Goal: Navigation & Orientation: Find specific page/section

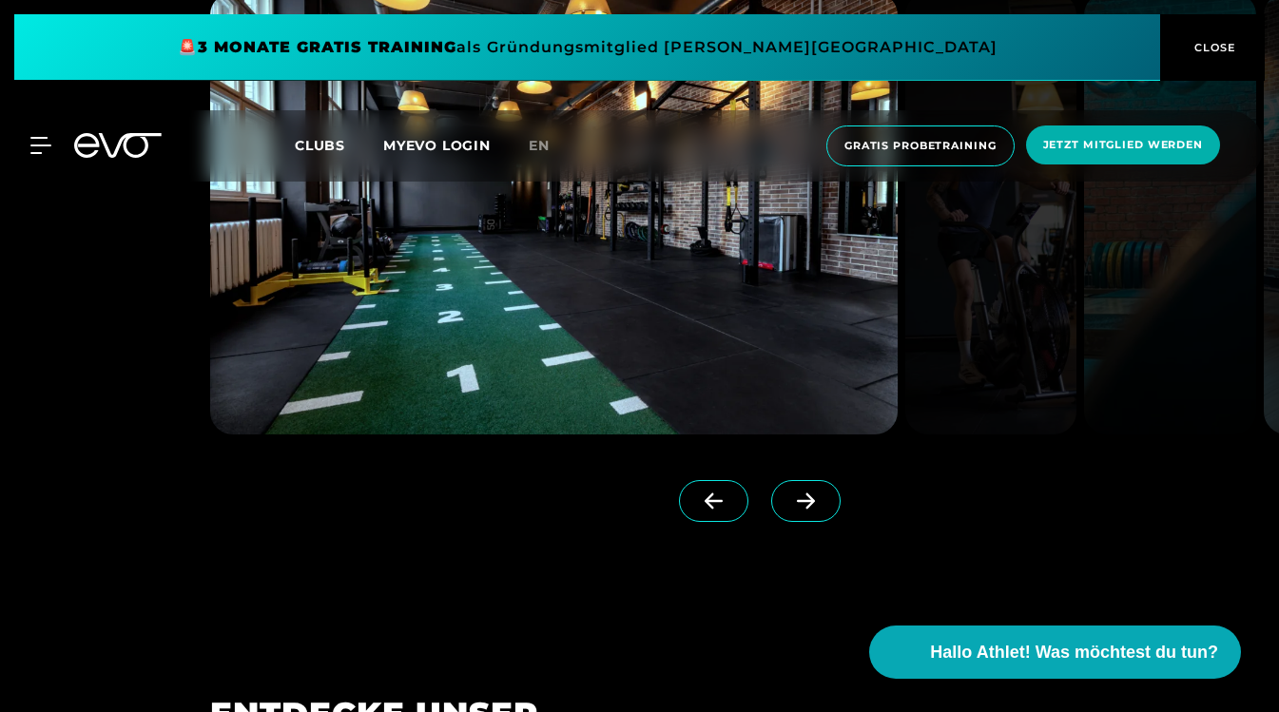
scroll to position [1638, 0]
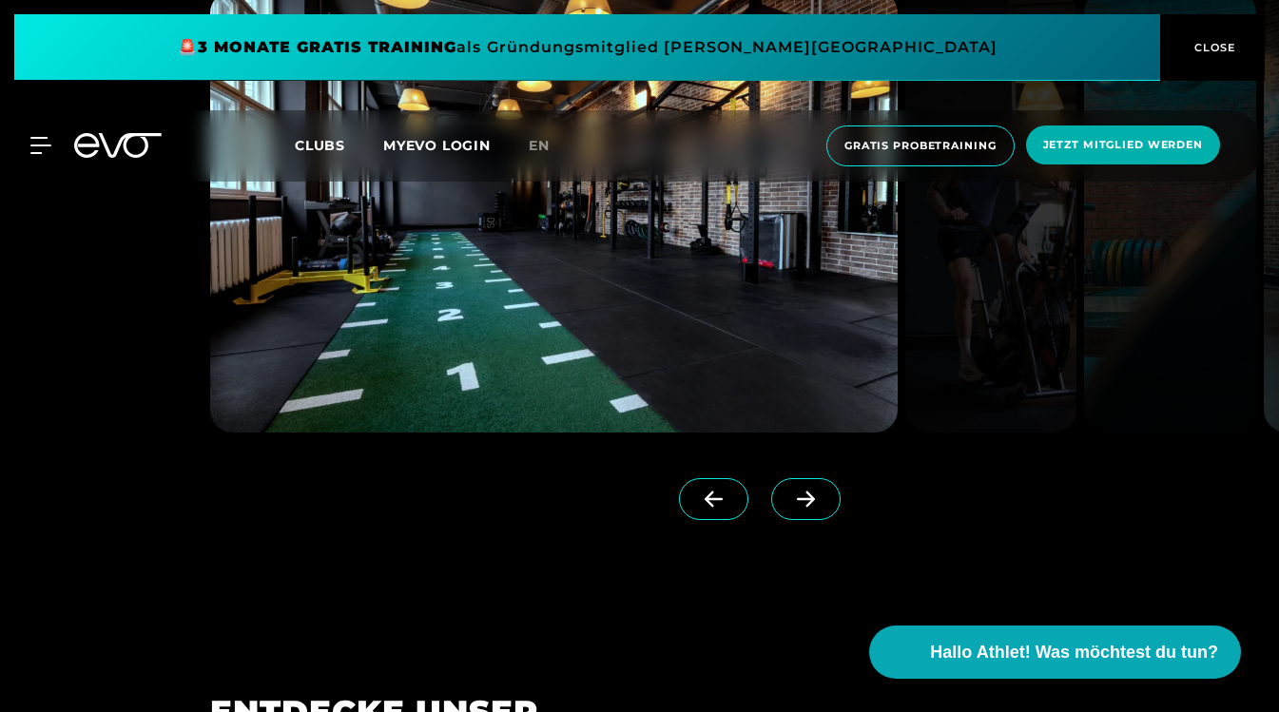
click at [771, 514] on span at bounding box center [805, 499] width 69 height 42
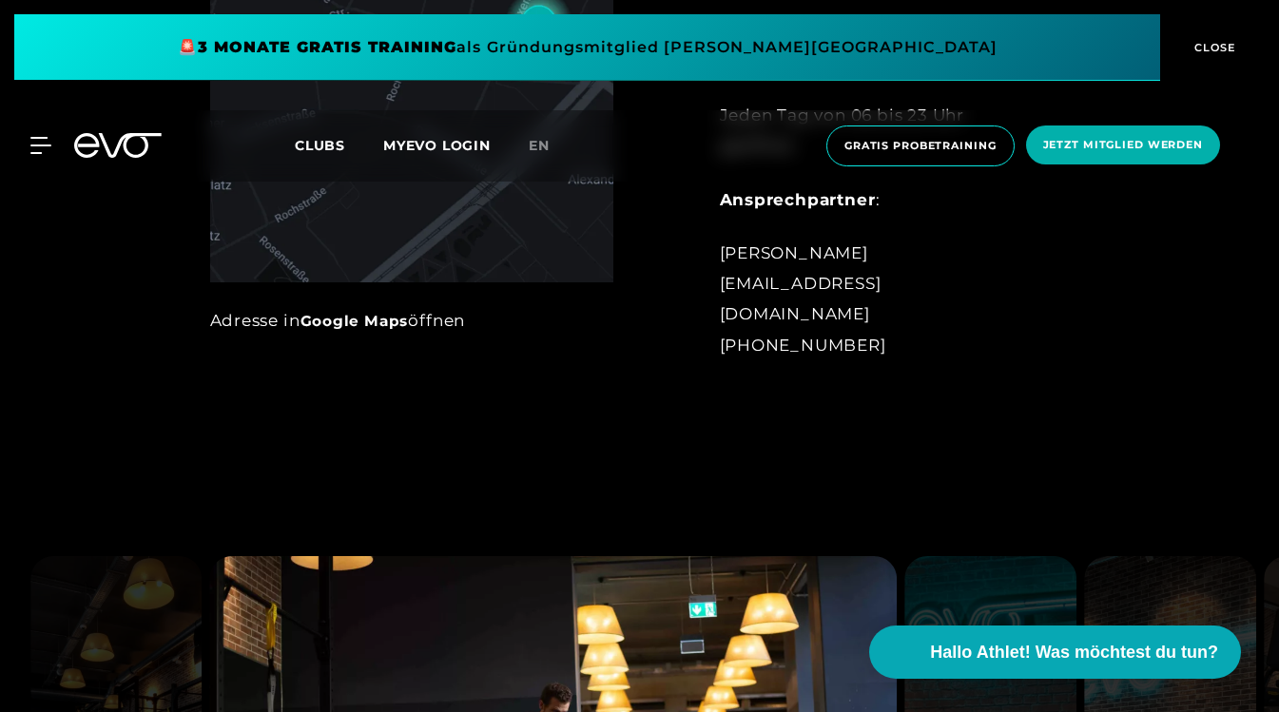
scroll to position [962, 0]
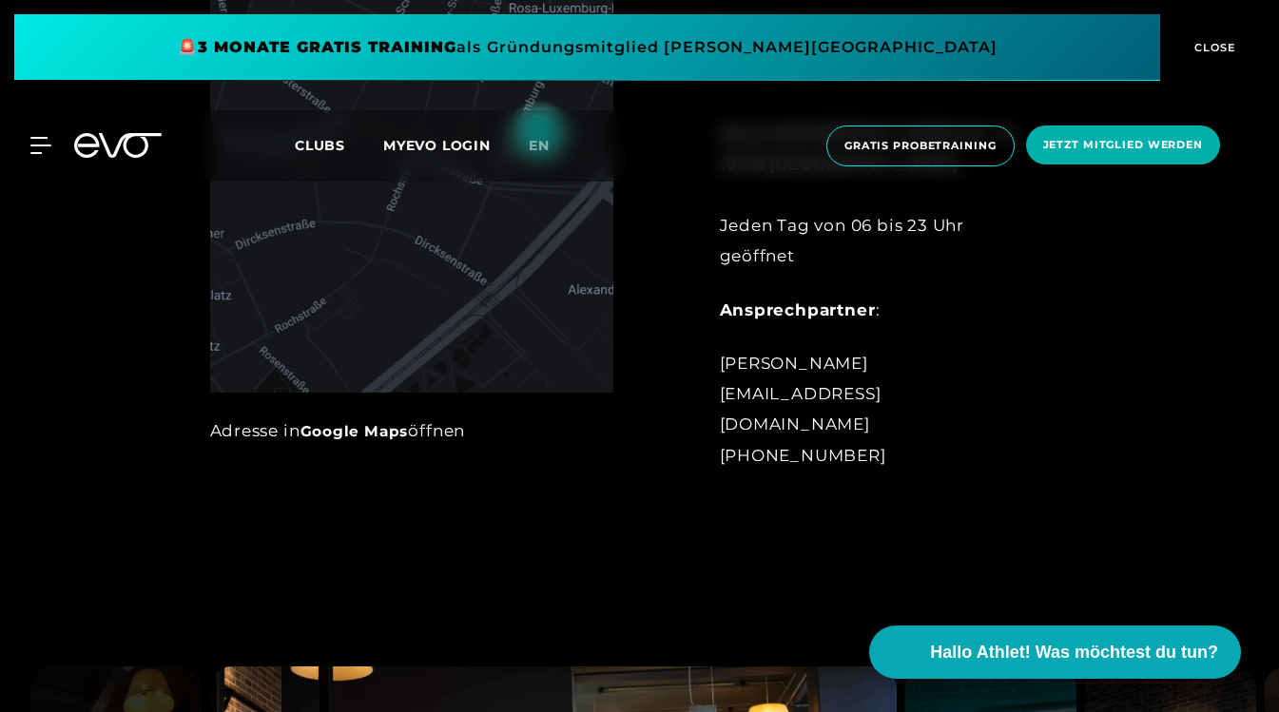
click at [1211, 49] on span "CLOSE" at bounding box center [1212, 47] width 47 height 17
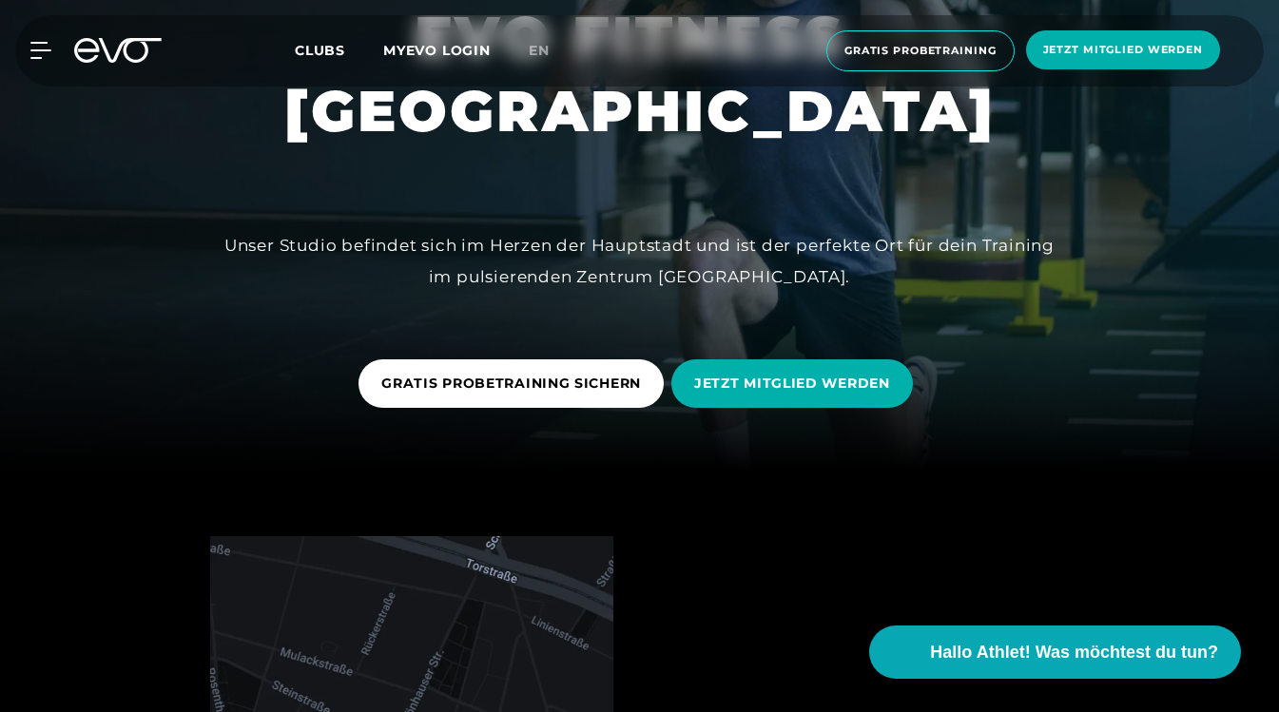
scroll to position [241, 0]
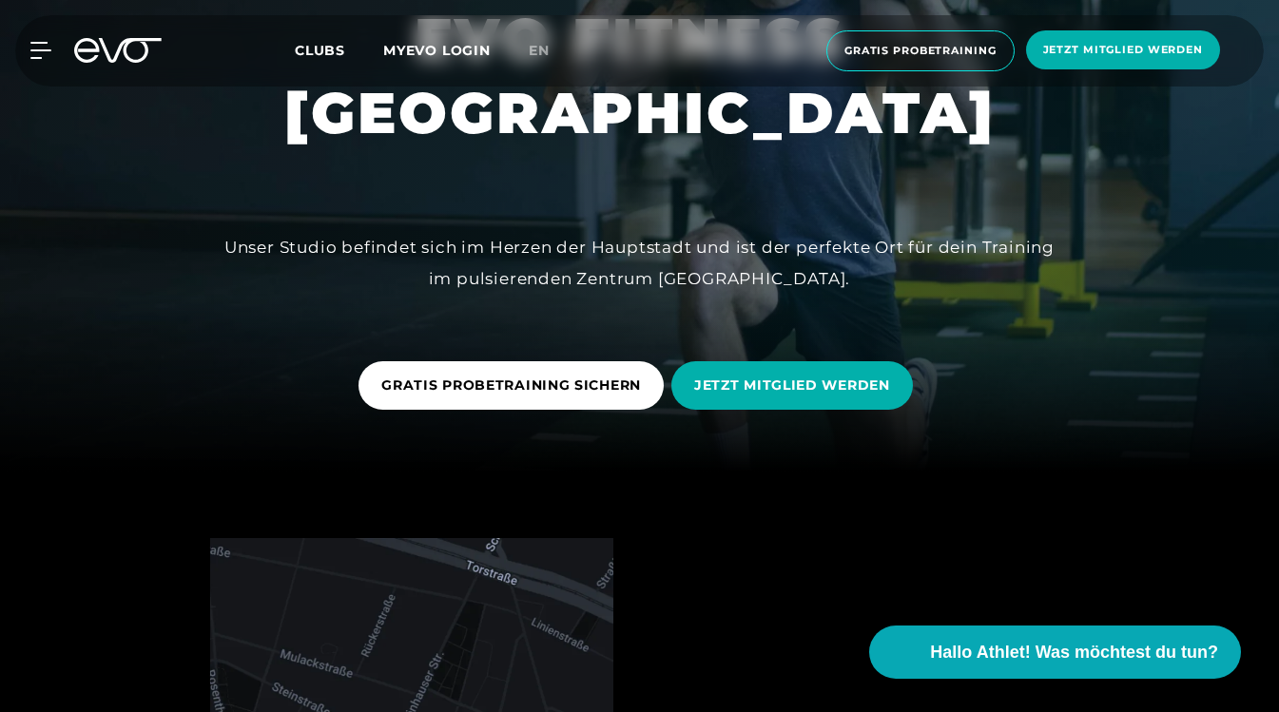
click at [75, 60] on icon at bounding box center [117, 50] width 87 height 25
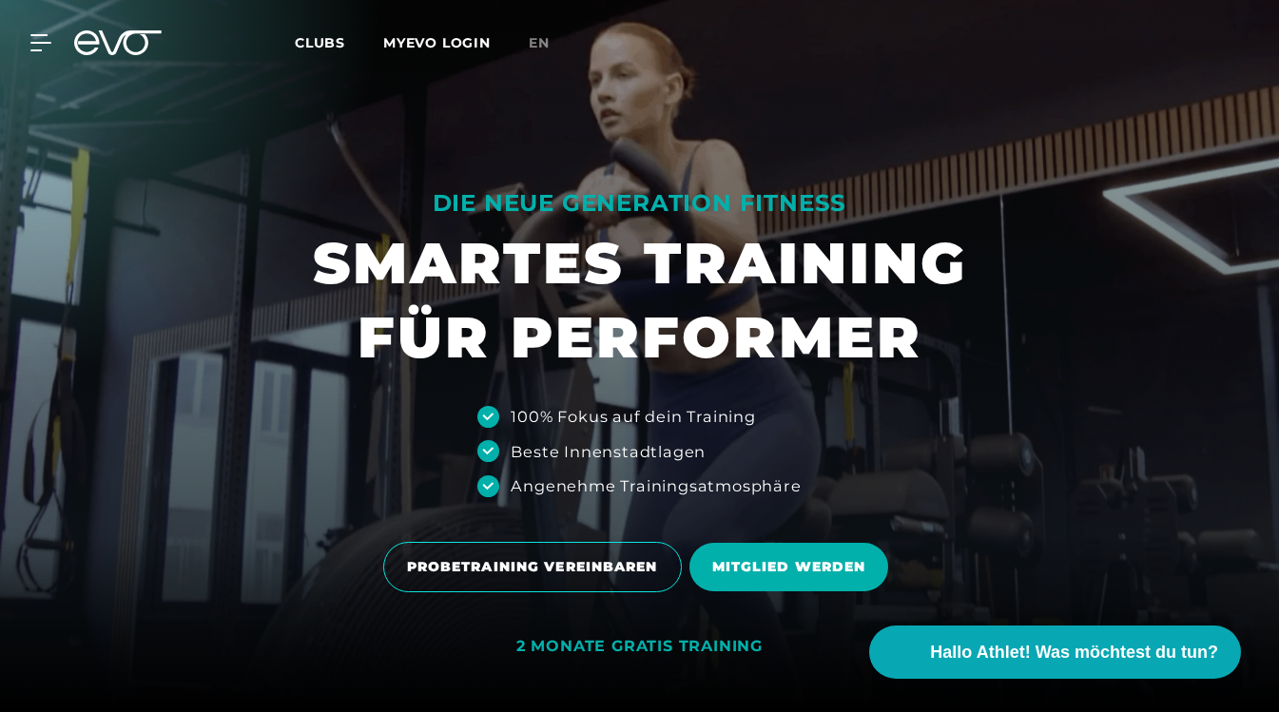
click at [333, 44] on span "Clubs" at bounding box center [320, 42] width 50 height 17
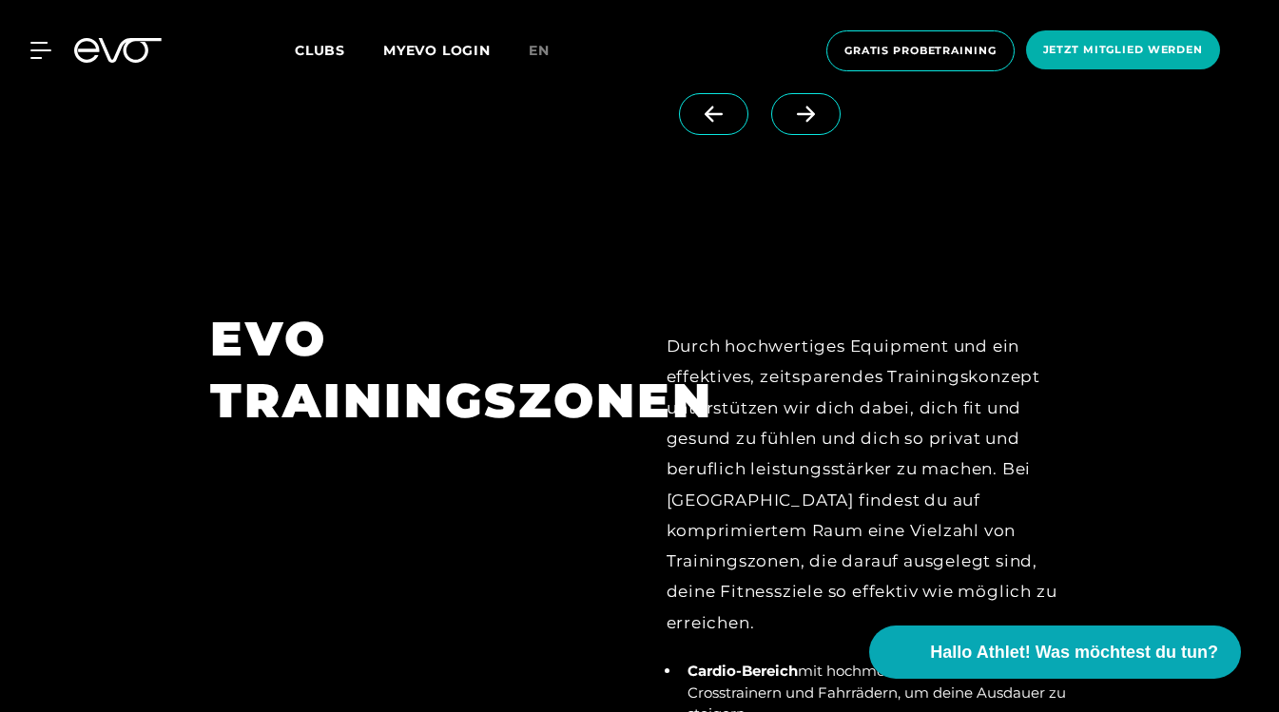
scroll to position [6366, 0]
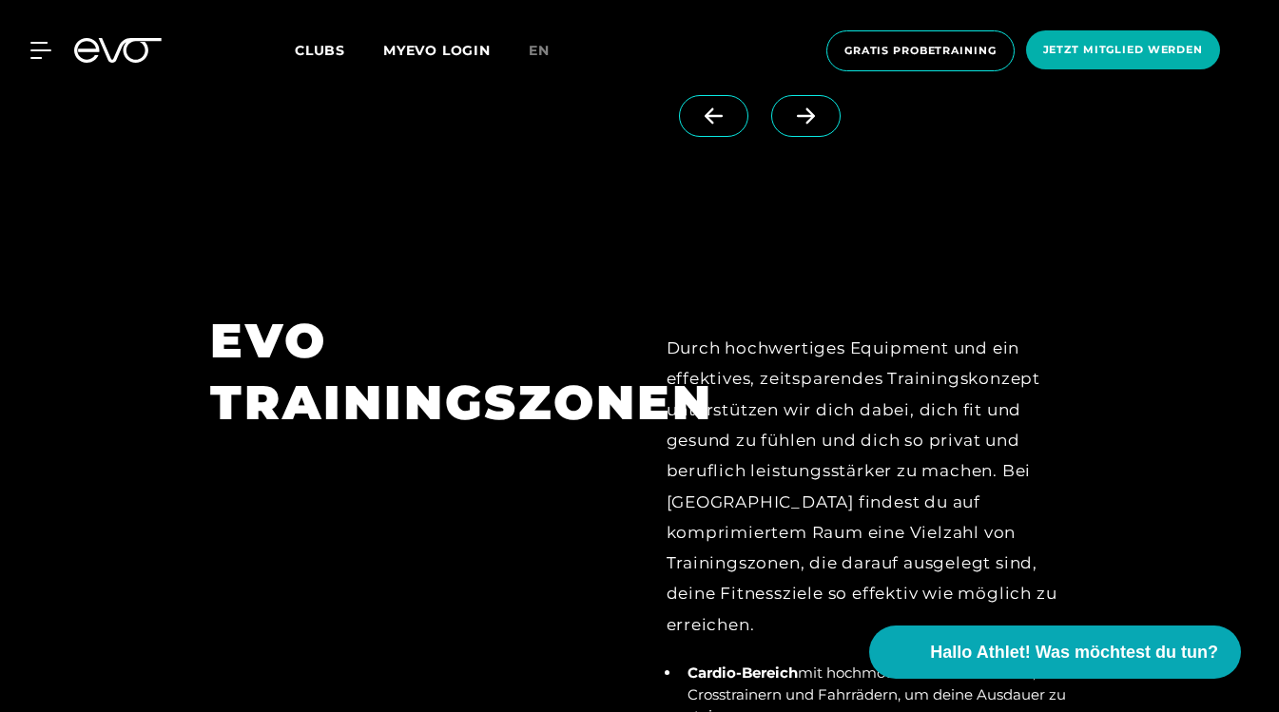
click at [327, 54] on span "Clubs" at bounding box center [320, 50] width 50 height 17
